Goal: Task Accomplishment & Management: Use online tool/utility

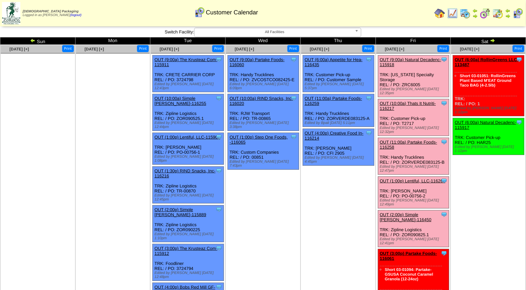
click at [408, 140] on link "OUT (11:00a) Partake Foods-116258" at bounding box center [408, 145] width 57 height 10
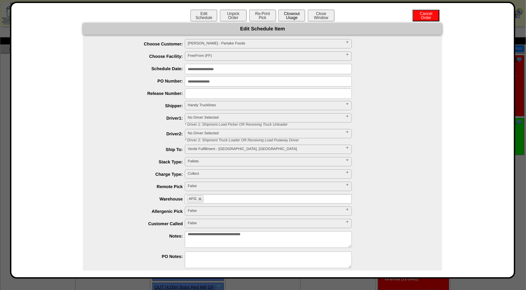
click at [283, 14] on button "Closeout Usage" at bounding box center [291, 16] width 27 height 12
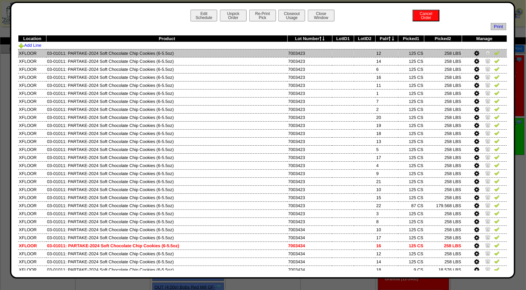
click at [494, 52] on img at bounding box center [496, 52] width 5 height 5
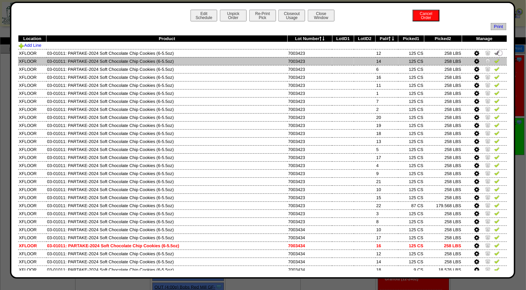
click at [494, 61] on img at bounding box center [496, 60] width 5 height 5
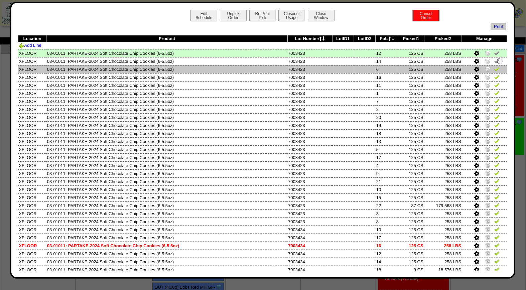
click at [494, 68] on img at bounding box center [496, 68] width 5 height 5
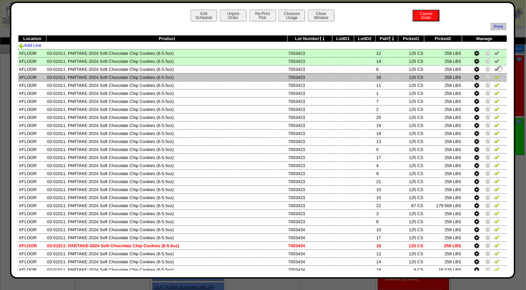
click at [494, 77] on img at bounding box center [496, 76] width 5 height 5
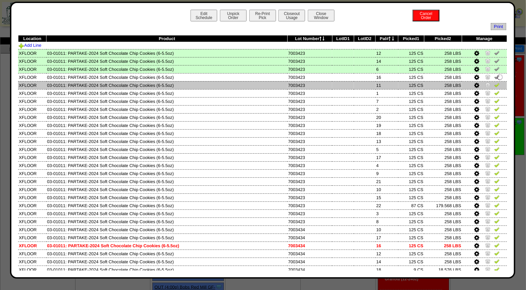
click at [494, 86] on img at bounding box center [496, 84] width 5 height 5
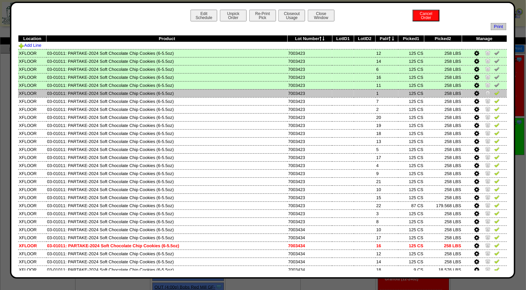
click at [494, 94] on img at bounding box center [496, 92] width 5 height 5
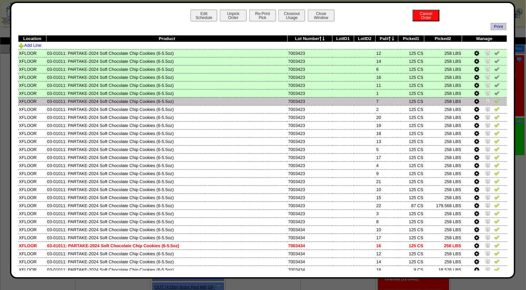
click at [494, 101] on img at bounding box center [496, 100] width 5 height 5
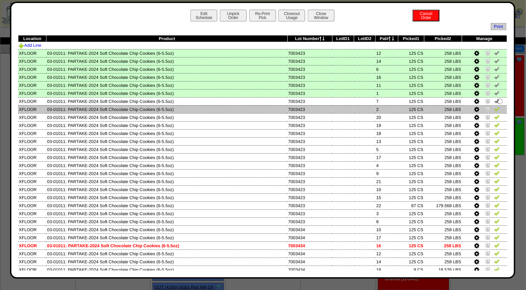
click at [494, 108] on img at bounding box center [496, 108] width 5 height 5
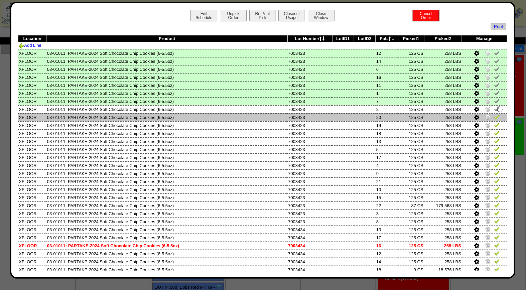
click at [494, 114] on img at bounding box center [496, 116] width 5 height 5
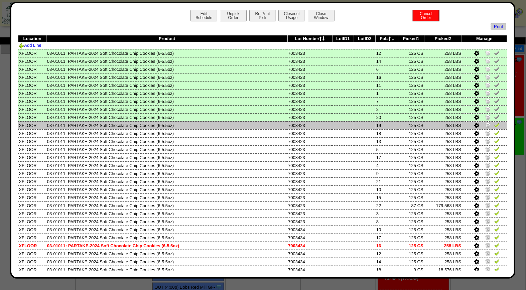
click at [494, 122] on img at bounding box center [496, 124] width 5 height 5
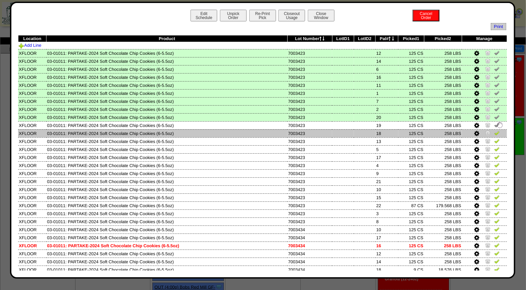
click at [494, 131] on img at bounding box center [496, 132] width 5 height 5
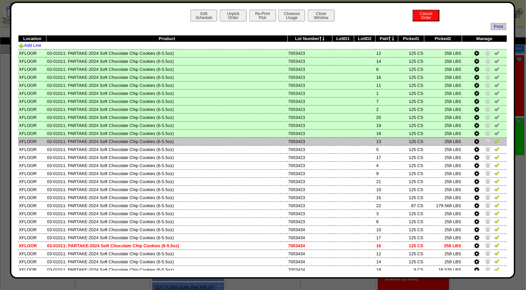
click at [494, 138] on img at bounding box center [496, 140] width 5 height 5
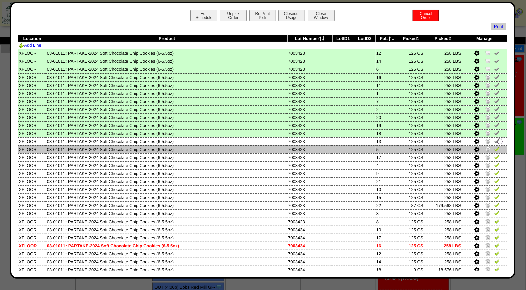
click at [494, 147] on img at bounding box center [496, 148] width 5 height 5
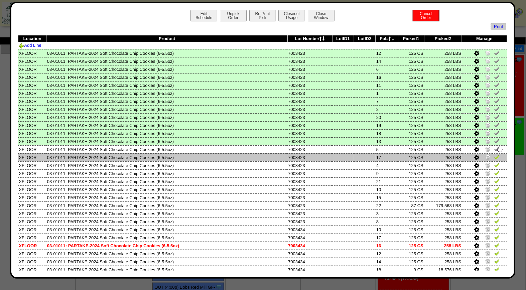
click at [494, 155] on img at bounding box center [496, 156] width 5 height 5
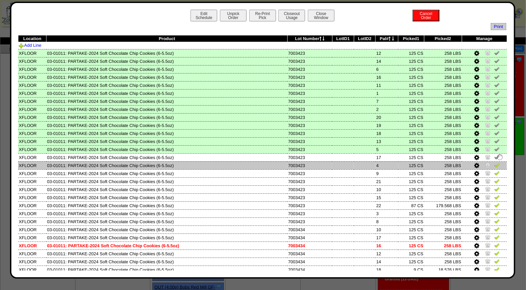
click at [494, 162] on img at bounding box center [496, 164] width 5 height 5
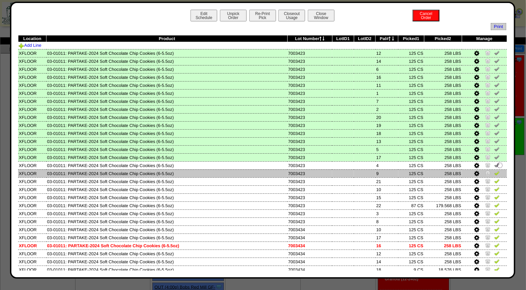
click at [493, 169] on td at bounding box center [484, 173] width 45 height 8
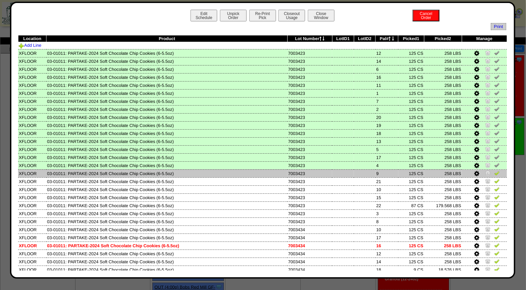
click at [494, 172] on img at bounding box center [496, 172] width 5 height 5
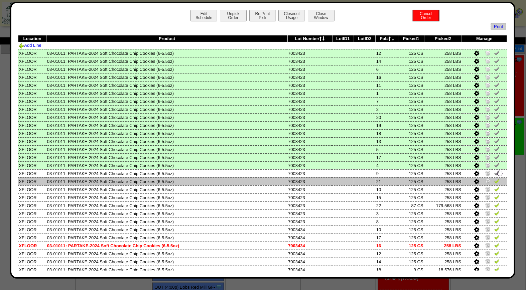
click at [494, 179] on img at bounding box center [496, 180] width 5 height 5
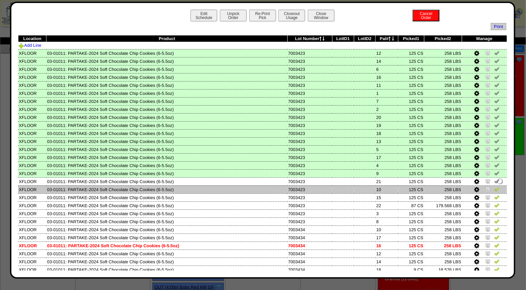
click at [494, 187] on img at bounding box center [496, 188] width 5 height 5
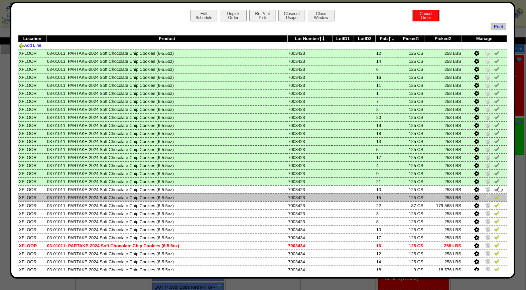
click at [494, 194] on img at bounding box center [496, 196] width 5 height 5
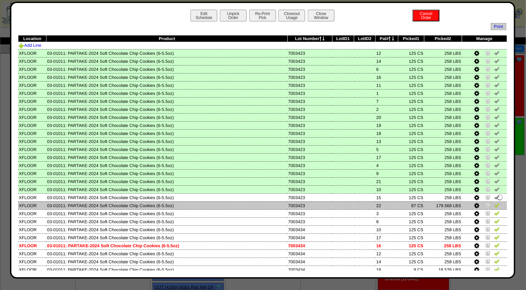
click at [494, 202] on img at bounding box center [496, 204] width 5 height 5
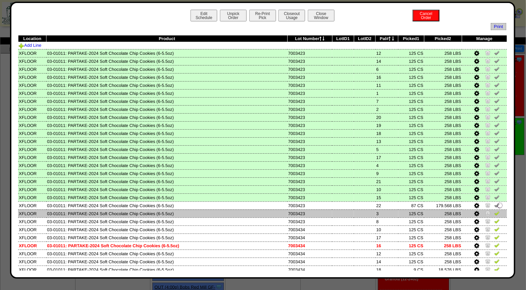
click at [494, 212] on img at bounding box center [496, 212] width 5 height 5
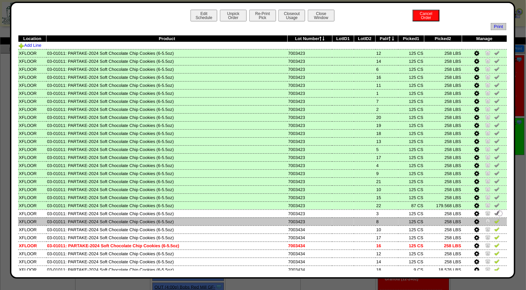
click at [494, 219] on img at bounding box center [496, 220] width 5 height 5
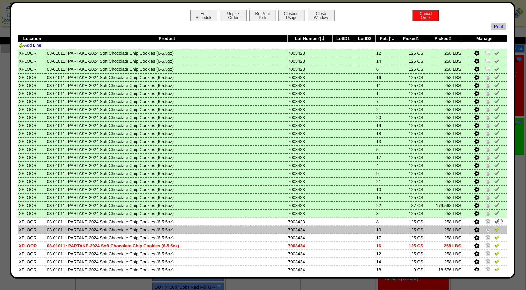
click at [494, 227] on img at bounding box center [496, 228] width 5 height 5
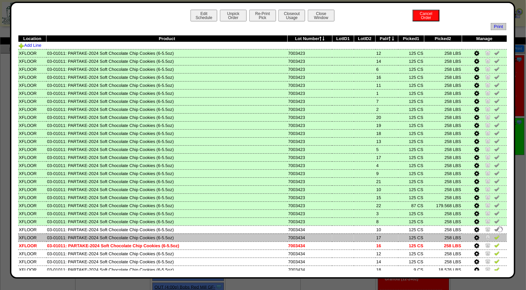
click at [494, 234] on img at bounding box center [496, 236] width 5 height 5
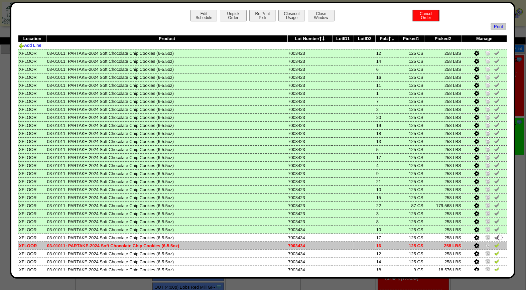
click at [494, 242] on img at bounding box center [496, 244] width 5 height 5
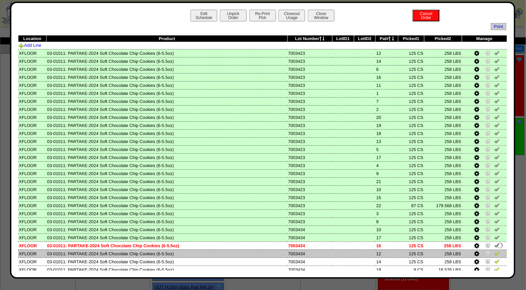
click at [494, 251] on img at bounding box center [496, 253] width 5 height 5
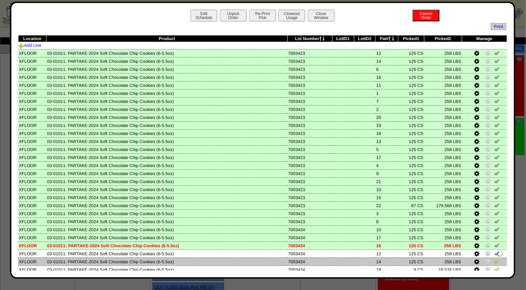
click at [494, 259] on img at bounding box center [496, 261] width 5 height 5
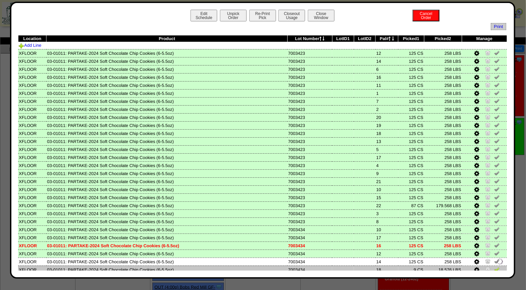
click at [494, 267] on img at bounding box center [496, 269] width 5 height 5
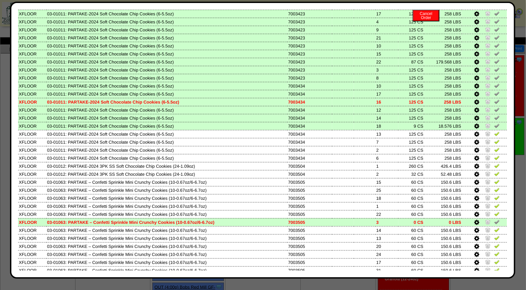
scroll to position [164, 0]
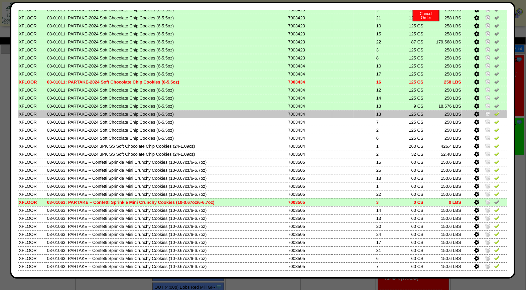
click at [494, 111] on img at bounding box center [496, 113] width 5 height 5
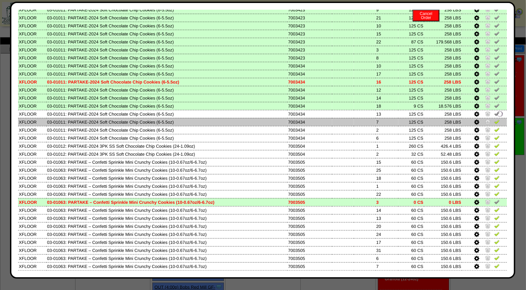
click at [494, 119] on img at bounding box center [496, 121] width 5 height 5
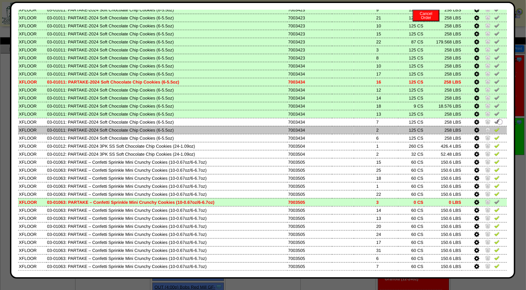
click at [494, 127] on img at bounding box center [496, 129] width 5 height 5
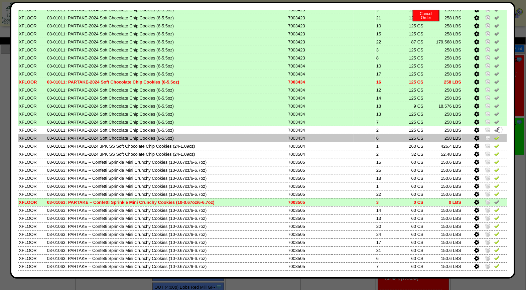
click at [494, 135] on img at bounding box center [496, 137] width 5 height 5
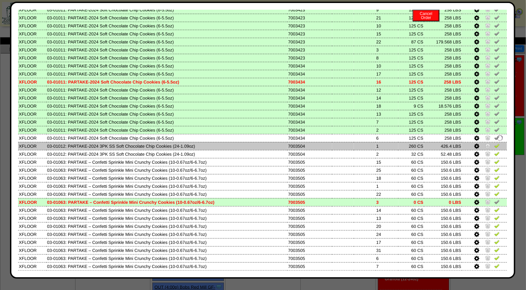
click at [494, 143] on img at bounding box center [496, 145] width 5 height 5
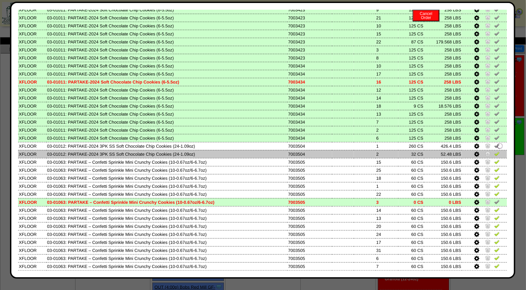
click at [494, 151] on img at bounding box center [496, 153] width 5 height 5
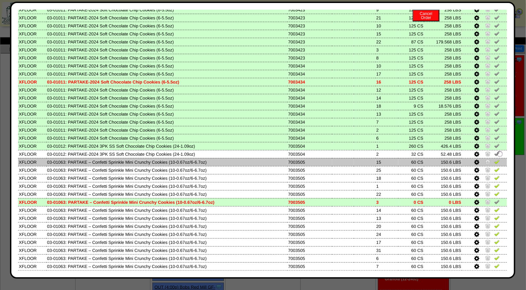
click at [494, 159] on img at bounding box center [496, 161] width 5 height 5
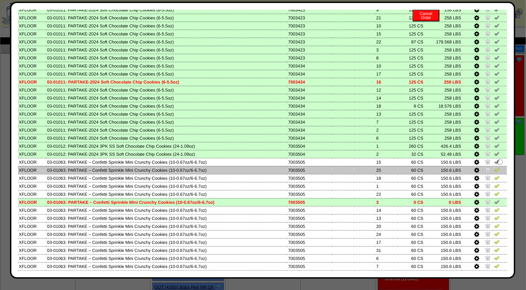
click at [494, 167] on img at bounding box center [496, 169] width 5 height 5
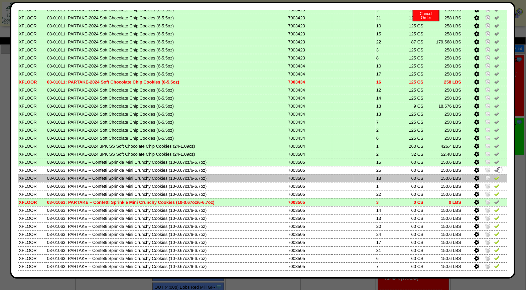
click at [494, 175] on img at bounding box center [496, 177] width 5 height 5
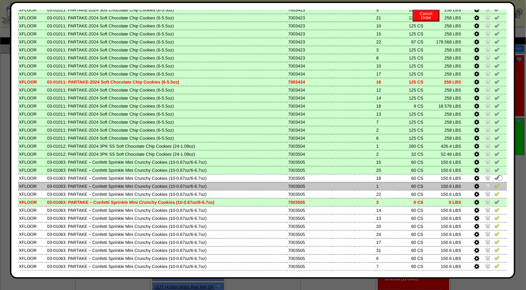
click at [494, 183] on img at bounding box center [496, 185] width 5 height 5
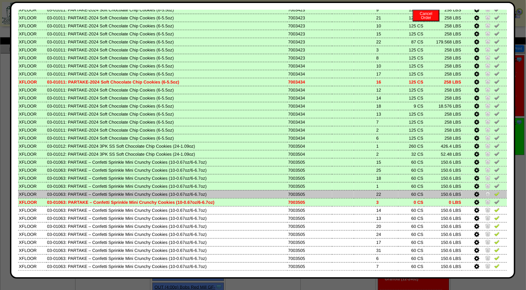
click at [494, 191] on img at bounding box center [496, 193] width 5 height 5
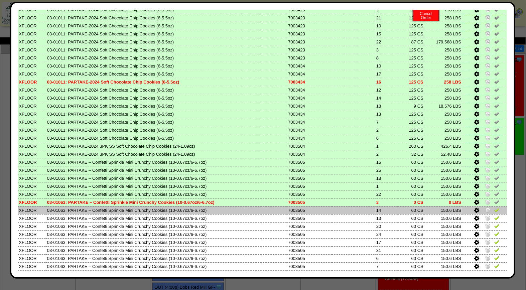
click at [494, 207] on img at bounding box center [496, 209] width 5 height 5
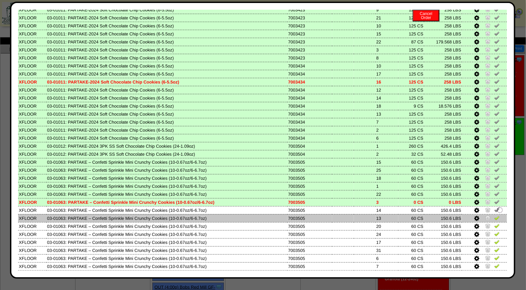
click at [494, 215] on img at bounding box center [496, 217] width 5 height 5
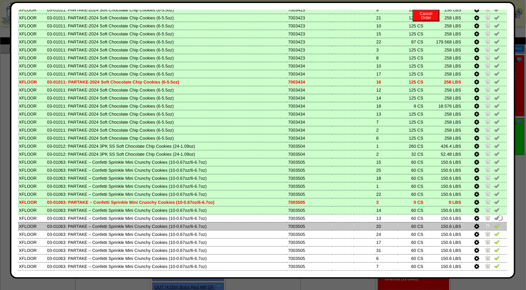
click at [494, 223] on img at bounding box center [496, 225] width 5 height 5
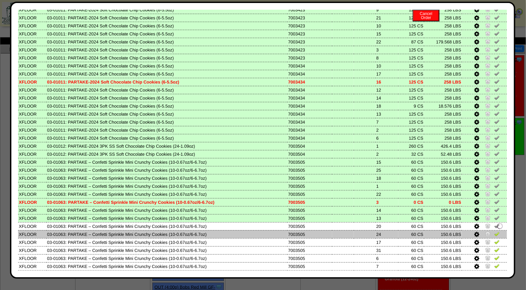
click at [494, 231] on img at bounding box center [496, 233] width 5 height 5
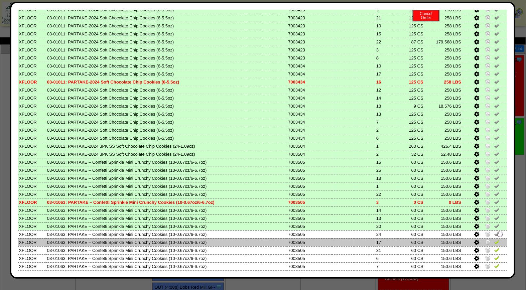
click at [494, 239] on img at bounding box center [496, 241] width 5 height 5
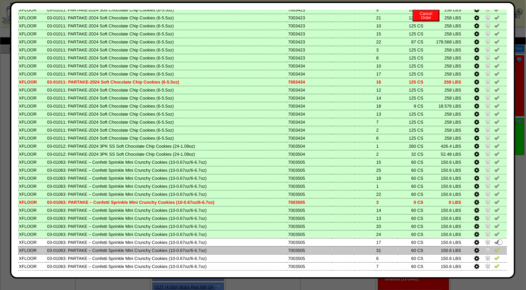
click at [494, 247] on img at bounding box center [496, 249] width 5 height 5
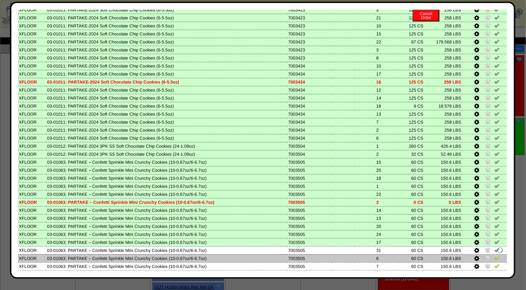
click at [494, 255] on img at bounding box center [496, 257] width 5 height 5
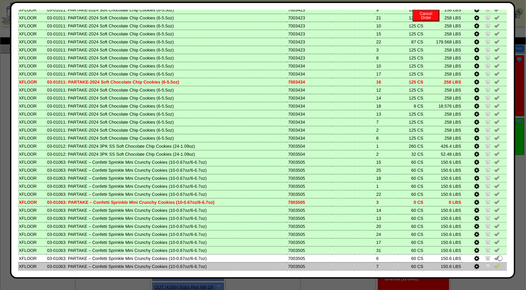
click at [494, 263] on img at bounding box center [496, 265] width 5 height 5
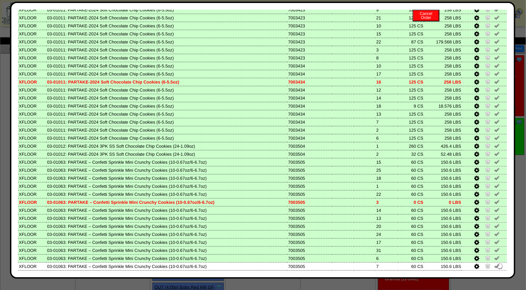
click at [494, 271] on img at bounding box center [496, 273] width 5 height 5
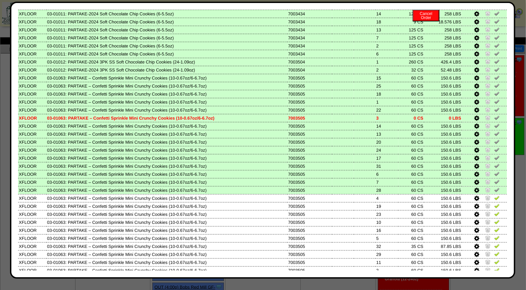
scroll to position [278, 0]
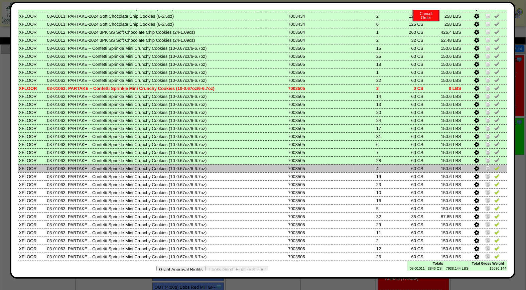
click at [494, 165] on img at bounding box center [496, 167] width 5 height 5
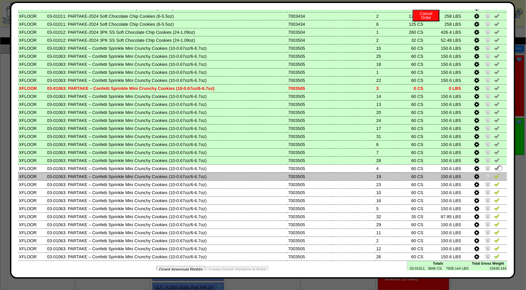
click at [494, 175] on link at bounding box center [496, 177] width 5 height 5
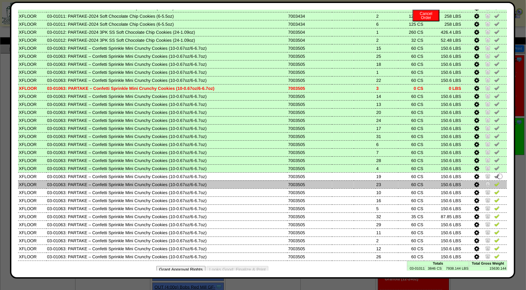
click at [494, 181] on img at bounding box center [496, 183] width 5 height 5
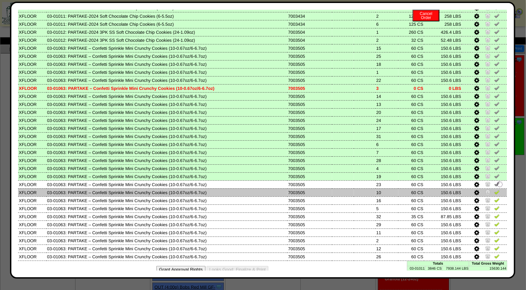
click at [494, 189] on img at bounding box center [496, 191] width 5 height 5
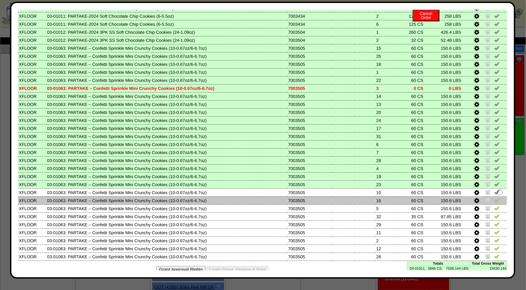
click at [494, 197] on img at bounding box center [496, 199] width 5 height 5
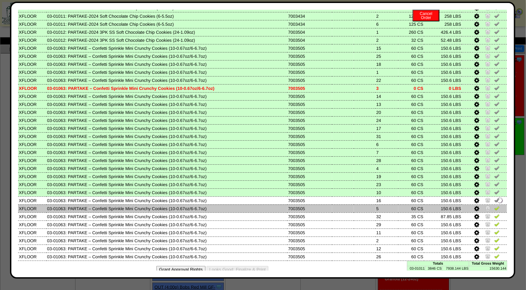
click at [494, 205] on img at bounding box center [496, 207] width 5 height 5
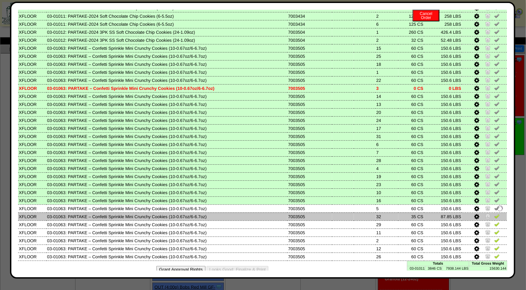
click at [494, 213] on img at bounding box center [496, 215] width 5 height 5
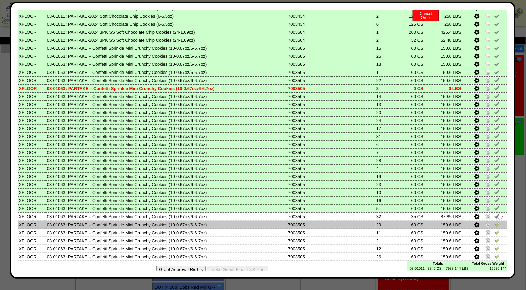
click at [494, 221] on img at bounding box center [496, 223] width 5 height 5
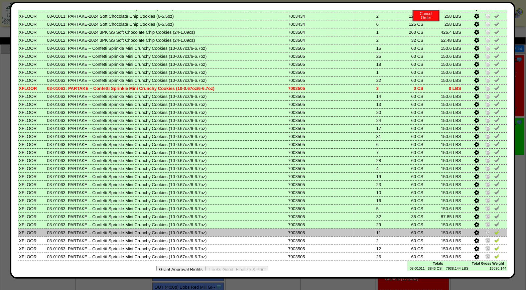
click at [494, 229] on img at bounding box center [496, 231] width 5 height 5
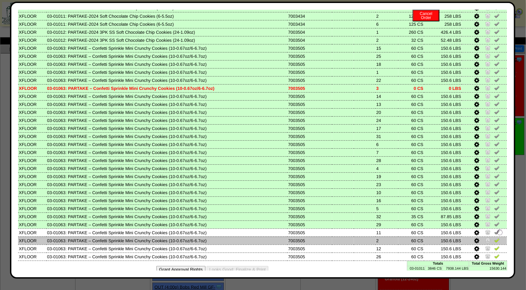
click at [494, 237] on img at bounding box center [496, 239] width 5 height 5
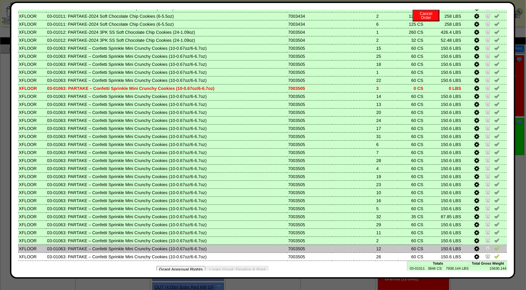
click at [494, 246] on img at bounding box center [496, 248] width 5 height 5
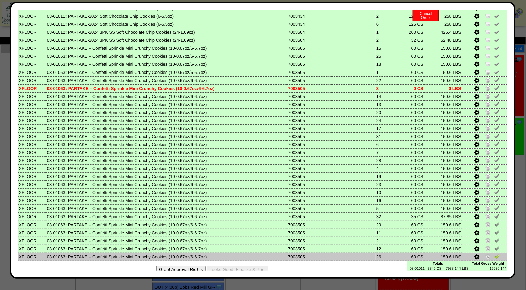
click at [494, 254] on img at bounding box center [496, 256] width 5 height 5
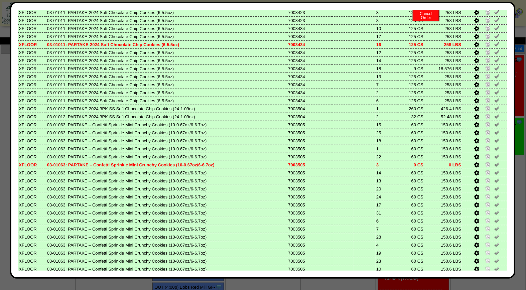
scroll to position [0, 0]
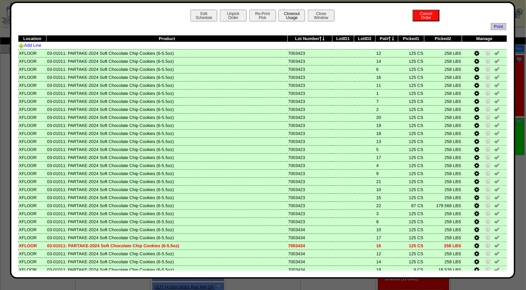
click at [290, 14] on button "Closeout Usage" at bounding box center [291, 16] width 27 height 12
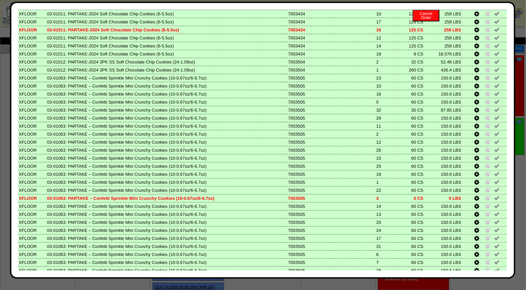
scroll to position [280, 0]
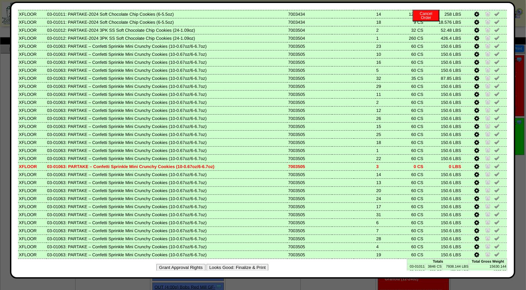
click at [231, 264] on button "Looks Good: Finalize & Print" at bounding box center [237, 267] width 62 height 7
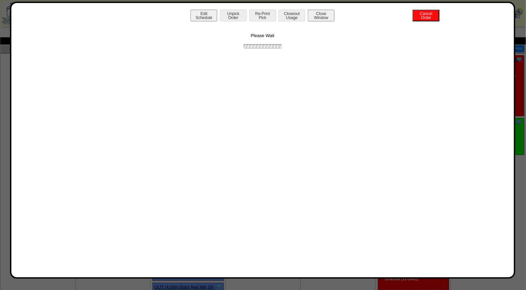
scroll to position [0, 0]
click at [259, 16] on button "Print BOL" at bounding box center [262, 16] width 27 height 12
